Goal: Task Accomplishment & Management: Use online tool/utility

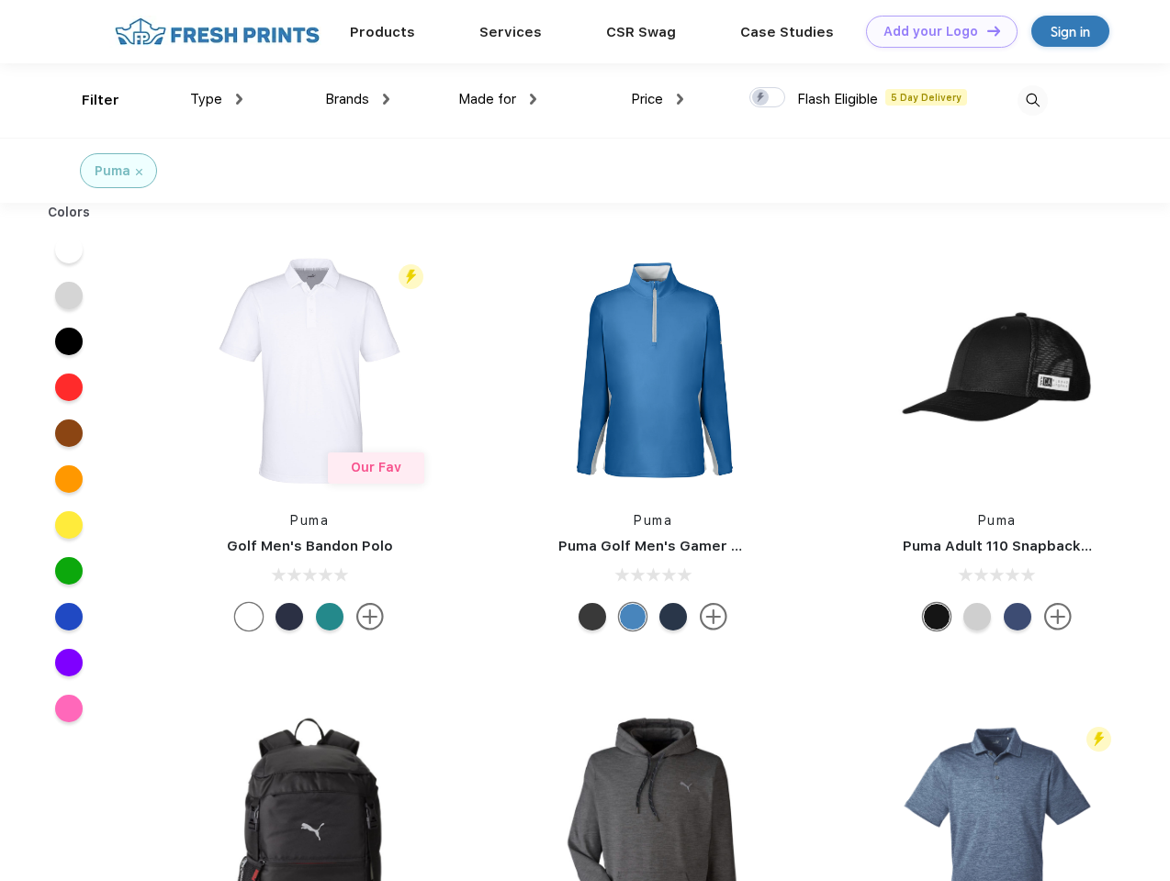
click at [935, 31] on link "Add your Logo Design Tool" at bounding box center [941, 32] width 151 height 32
click at [0, 0] on div "Design Tool" at bounding box center [0, 0] width 0 height 0
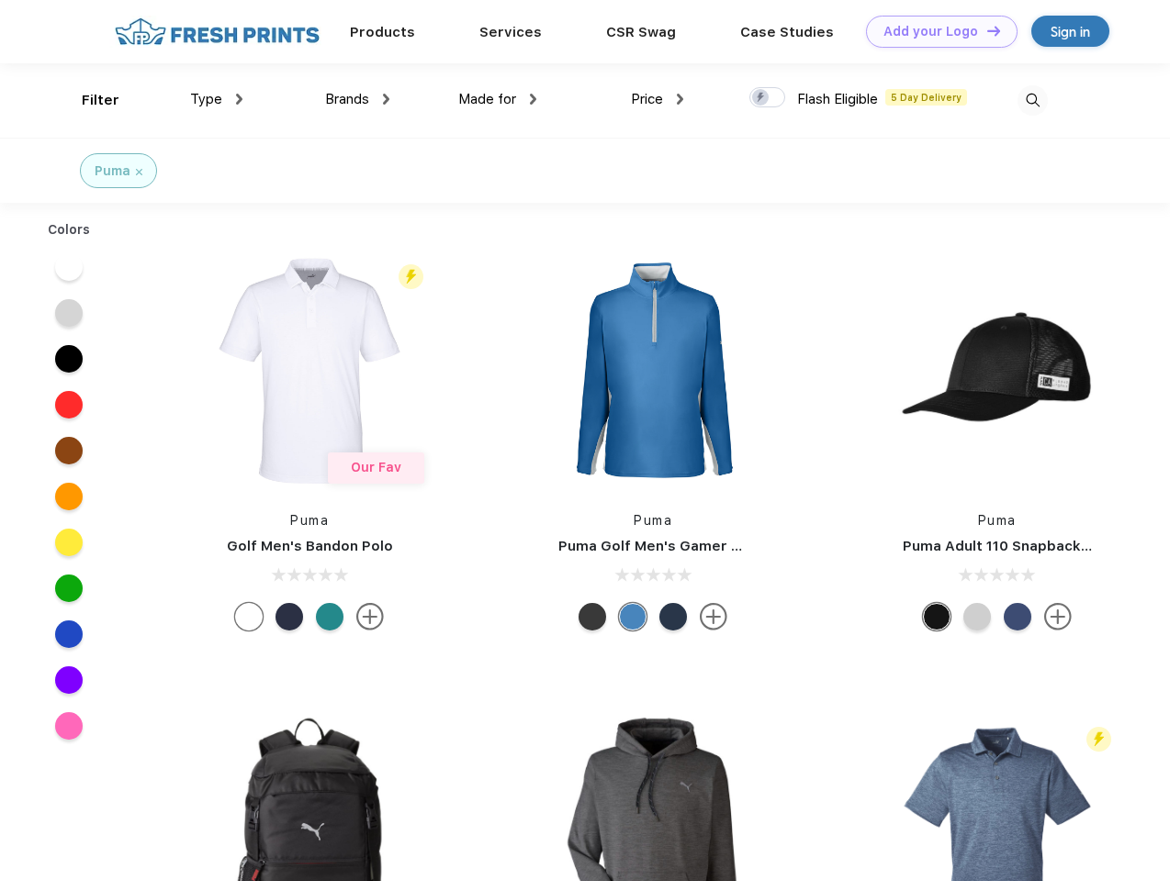
click at [985, 30] on link "Add your Logo Design Tool" at bounding box center [941, 32] width 151 height 32
click at [88, 100] on div "Filter" at bounding box center [101, 100] width 38 height 21
click at [217, 99] on span "Type" at bounding box center [206, 99] width 32 height 17
click at [357, 99] on span "Brands" at bounding box center [347, 99] width 44 height 17
click at [498, 99] on span "Made for" at bounding box center [487, 99] width 58 height 17
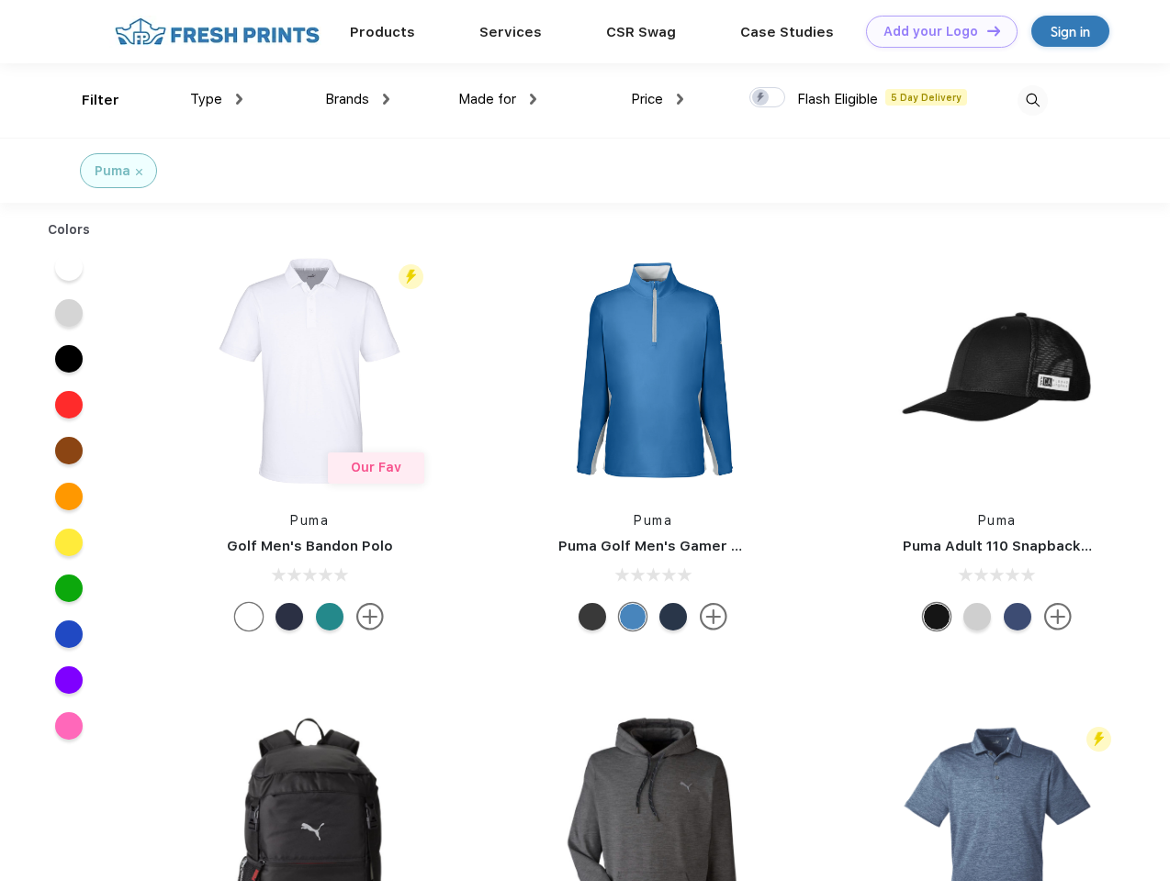
click at [657, 99] on span "Price" at bounding box center [647, 99] width 32 height 17
click at [767, 98] on div at bounding box center [767, 97] width 36 height 20
click at [761, 98] on input "checkbox" at bounding box center [755, 92] width 12 height 12
click at [1032, 100] on img at bounding box center [1032, 100] width 30 height 30
